Goal: Check status: Check status

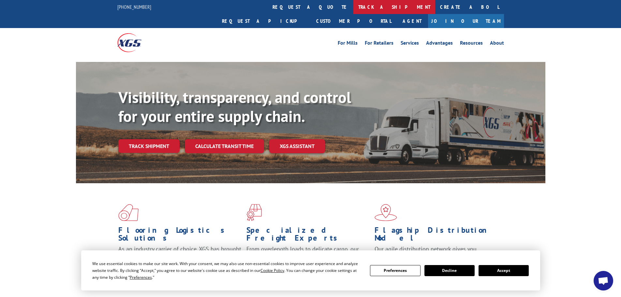
click at [353, 6] on link "track a shipment" at bounding box center [394, 7] width 82 height 14
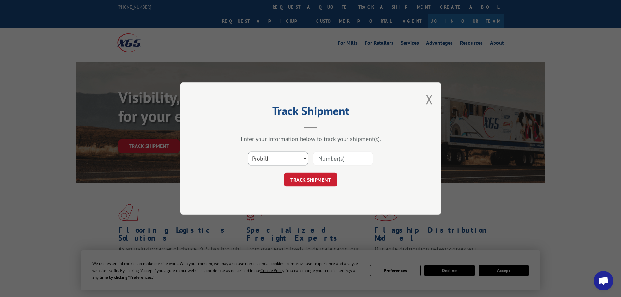
click at [305, 158] on select "Select category... Probill BOL PO" at bounding box center [278, 159] width 60 height 14
select select "bol"
click at [248, 152] on select "Select category... Probill BOL PO" at bounding box center [278, 159] width 60 height 14
click at [333, 158] on input at bounding box center [343, 159] width 60 height 14
type input "2809419"
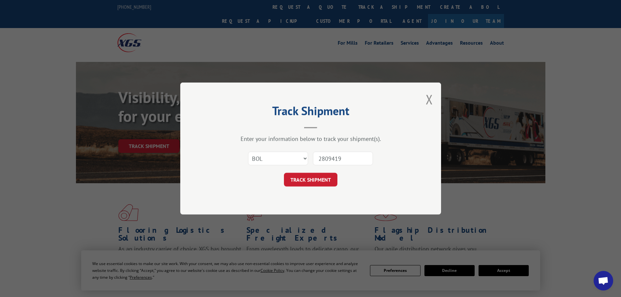
click at [310, 180] on button "TRACK SHIPMENT" at bounding box center [310, 180] width 53 height 14
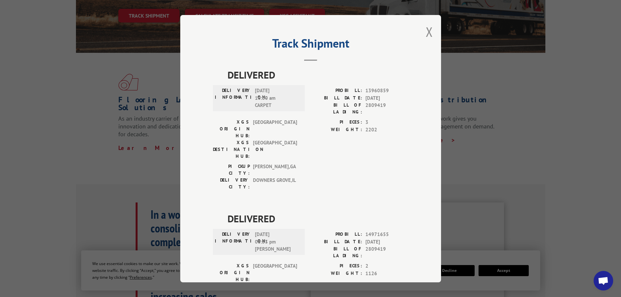
scroll to position [130, 0]
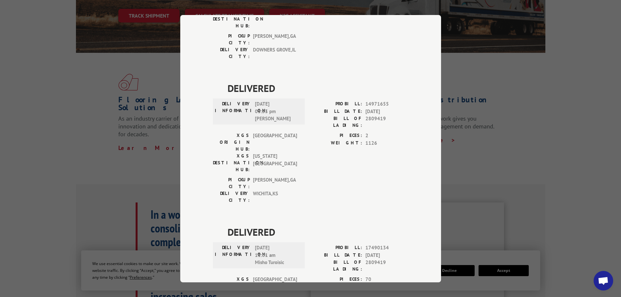
click at [468, 54] on div "Track Shipment DELIVERED DELIVERY INFORMATION: [DATE] 10:00 am CARPET PROBILL: …" at bounding box center [310, 148] width 621 height 297
click at [71, 82] on div "Track Shipment DELIVERED DELIVERY INFORMATION: [DATE] 10:00 am CARPET PROBILL: …" at bounding box center [310, 148] width 621 height 297
